Goal: Browse casually

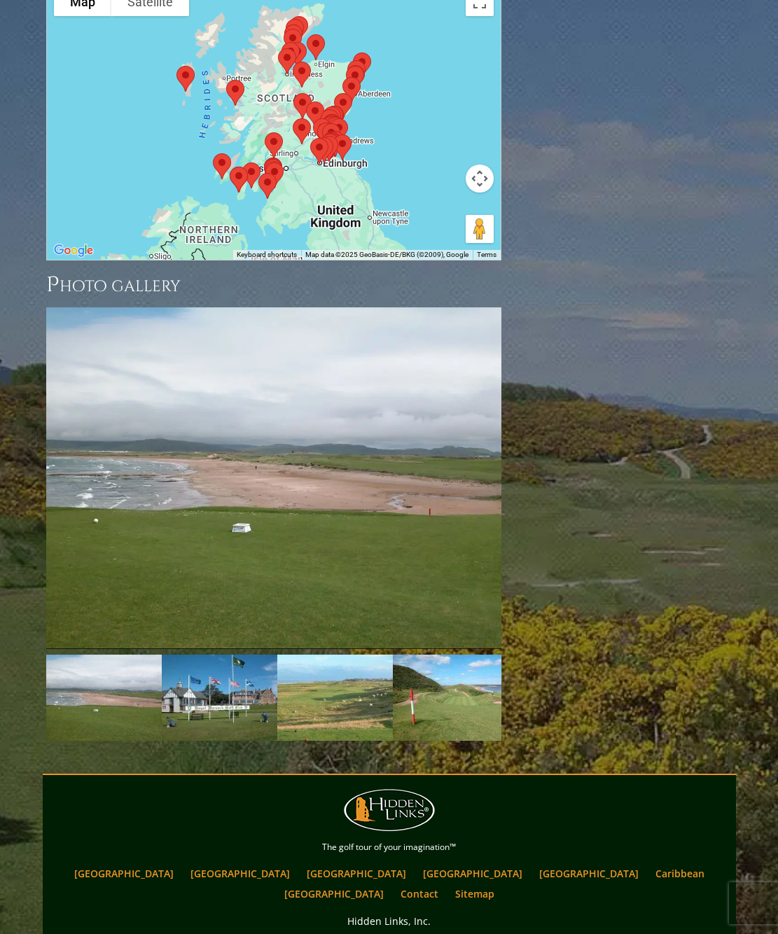
scroll to position [1783, 0]
click at [482, 463] on link "Next" at bounding box center [480, 477] width 28 height 28
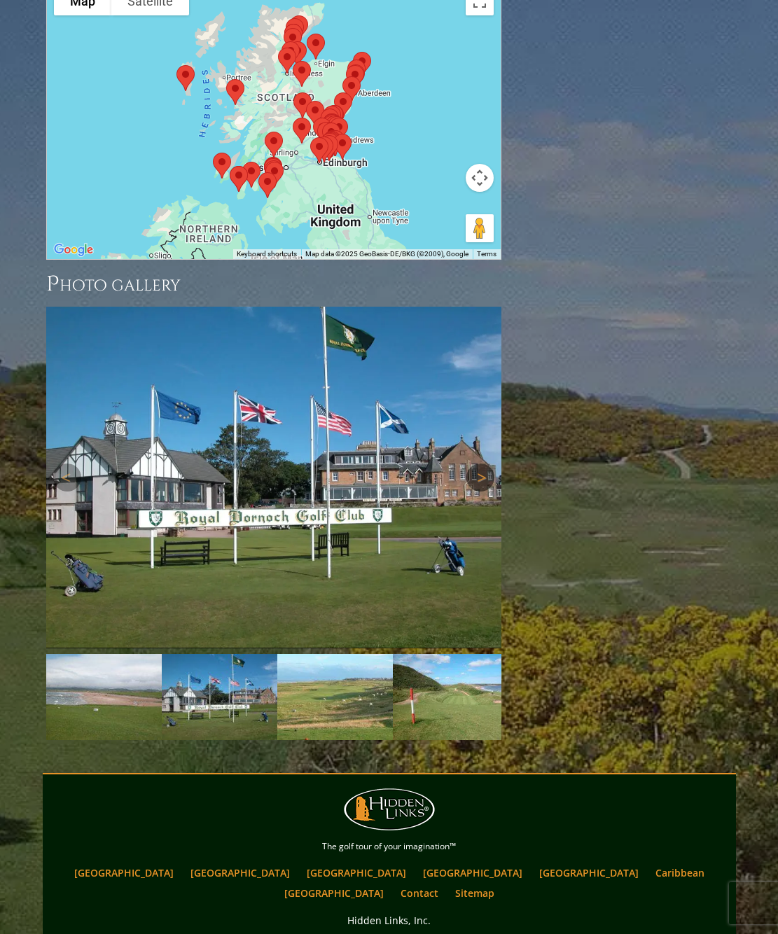
click at [482, 463] on link "Next" at bounding box center [480, 477] width 28 height 28
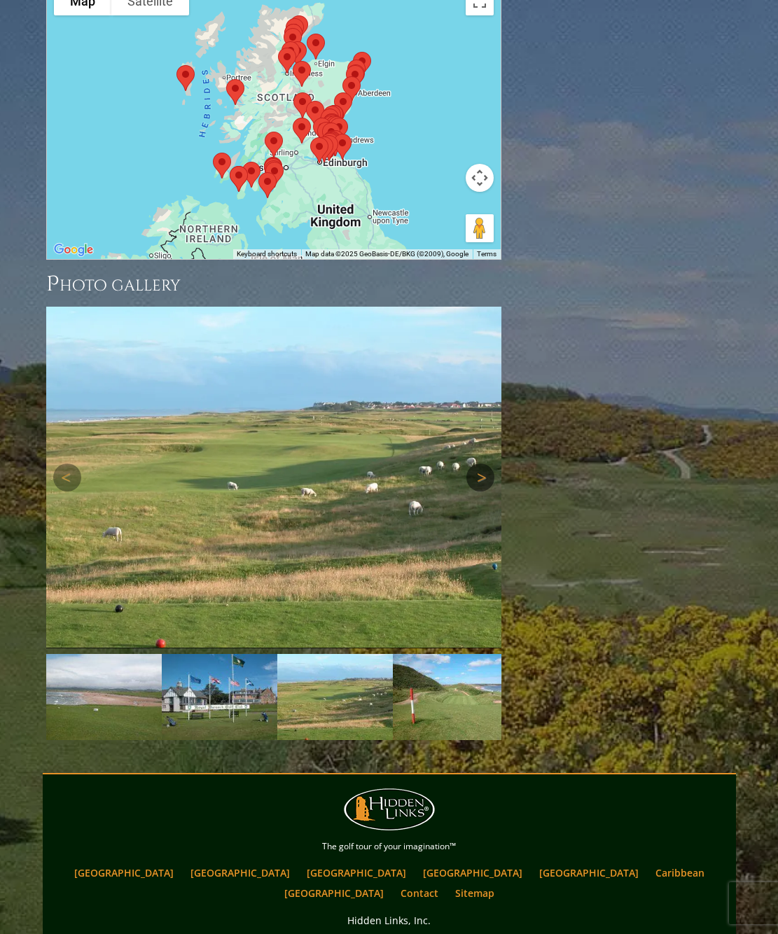
click at [482, 463] on link "Next" at bounding box center [480, 477] width 28 height 28
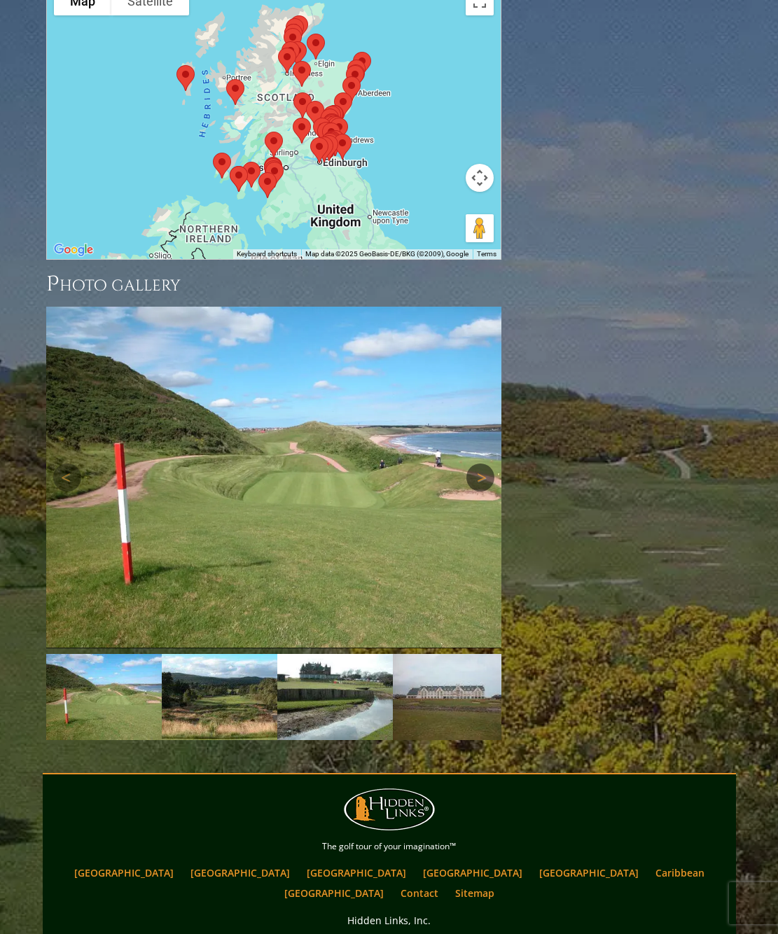
click at [482, 463] on link "Next" at bounding box center [480, 477] width 28 height 28
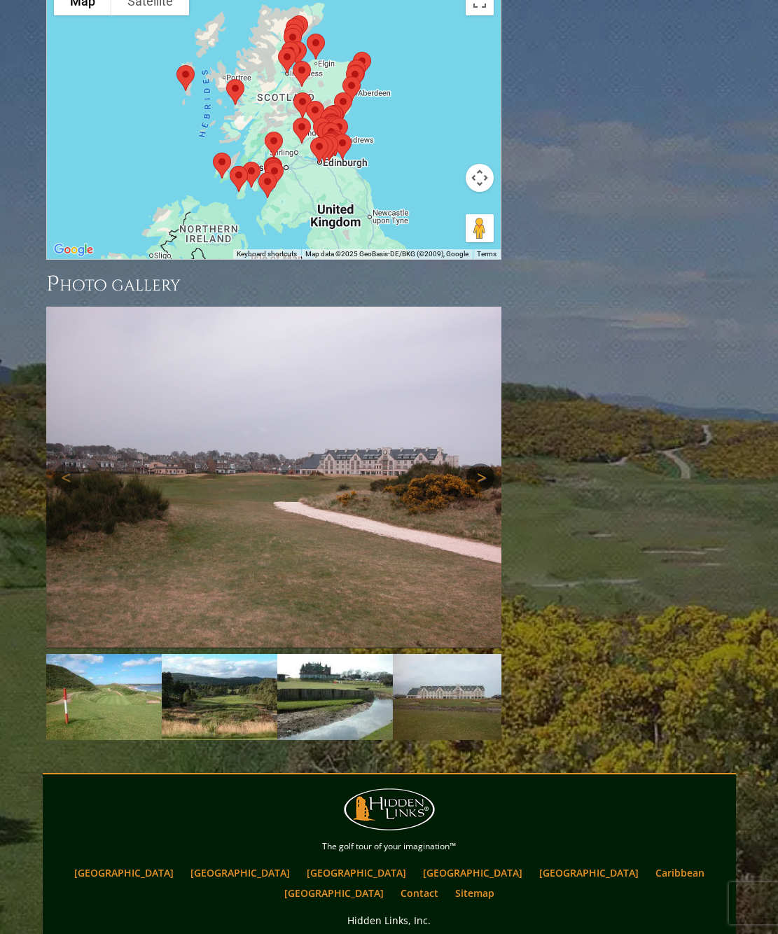
click at [482, 463] on link "Next" at bounding box center [480, 477] width 28 height 28
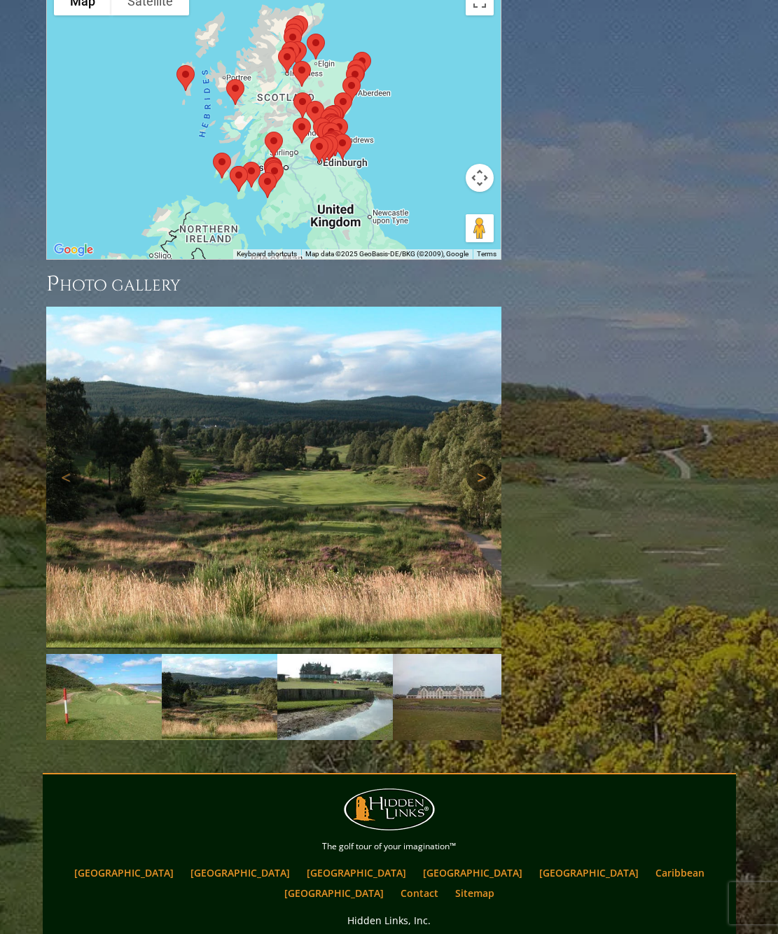
click at [482, 463] on link "Next" at bounding box center [480, 477] width 28 height 28
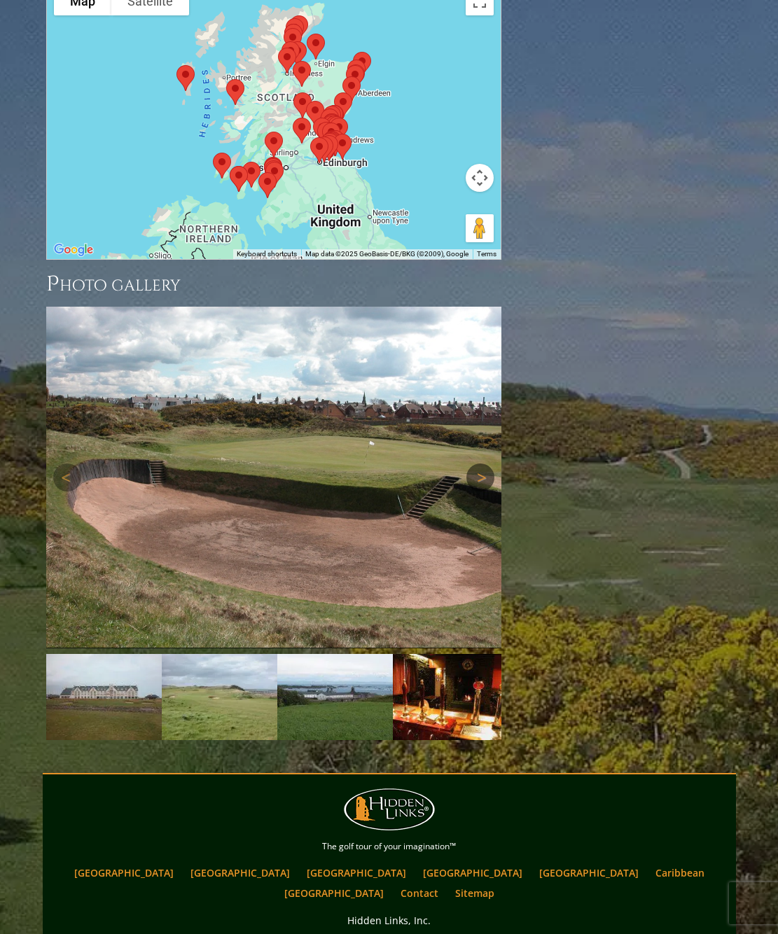
click at [482, 463] on link "Next" at bounding box center [480, 477] width 28 height 28
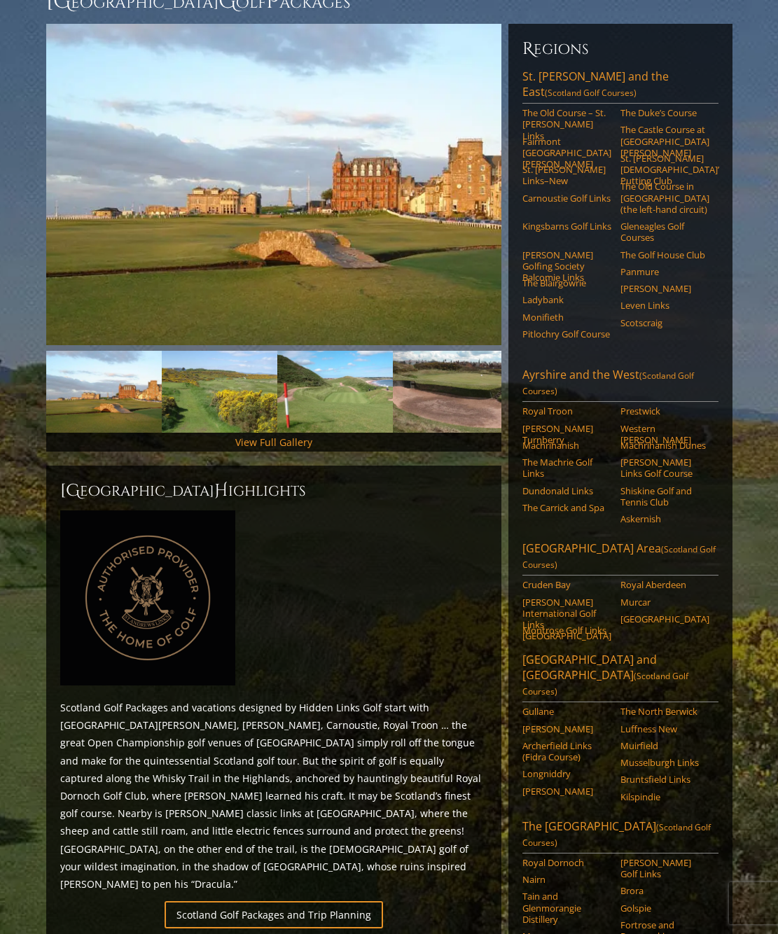
scroll to position [153, 0]
